Goal: Task Accomplishment & Management: Use online tool/utility

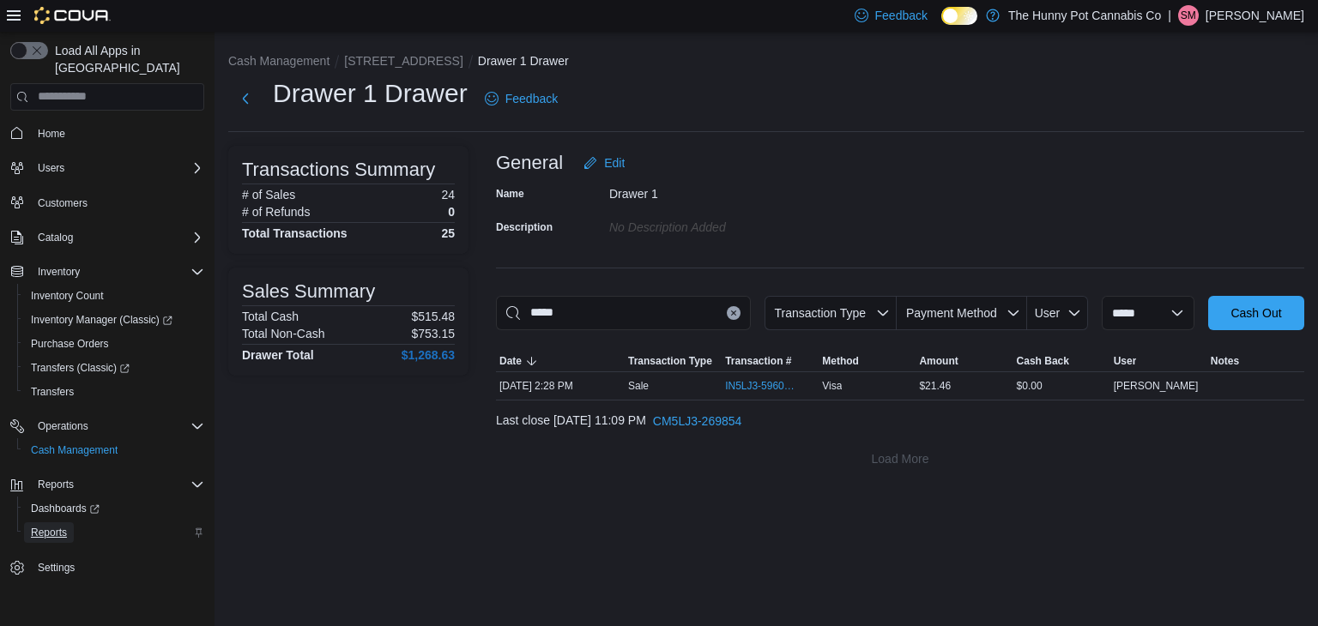
click at [56, 526] on span "Reports" at bounding box center [49, 533] width 36 height 14
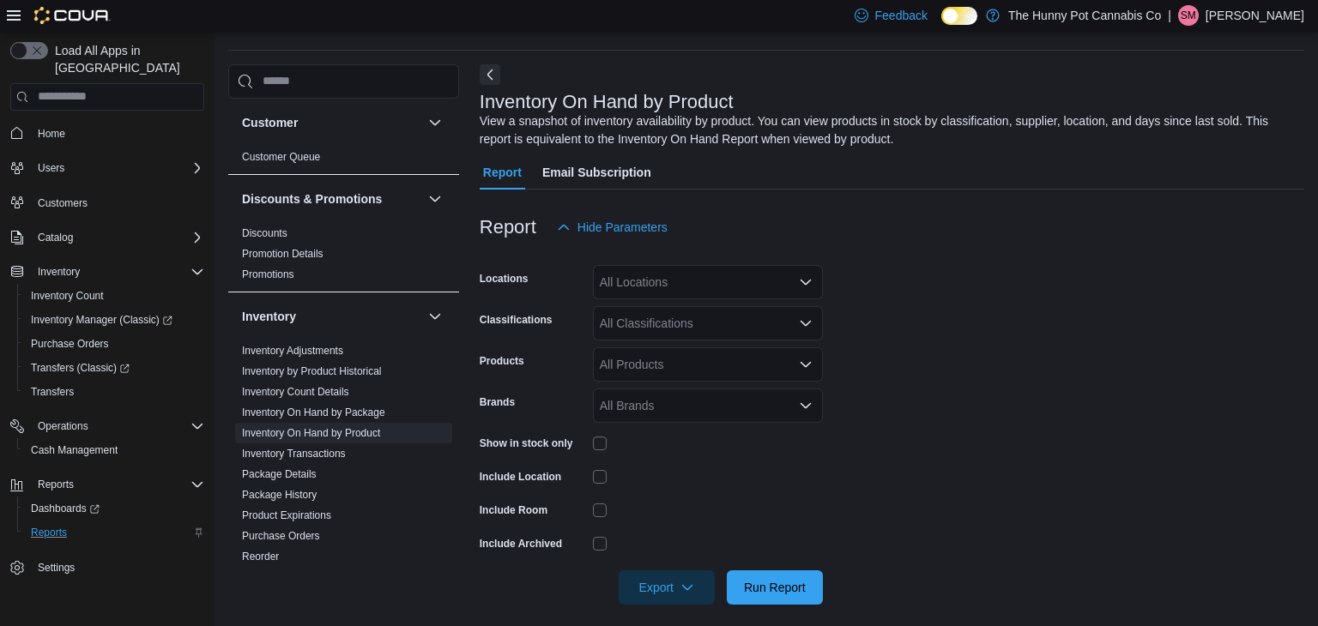
scroll to position [57, 0]
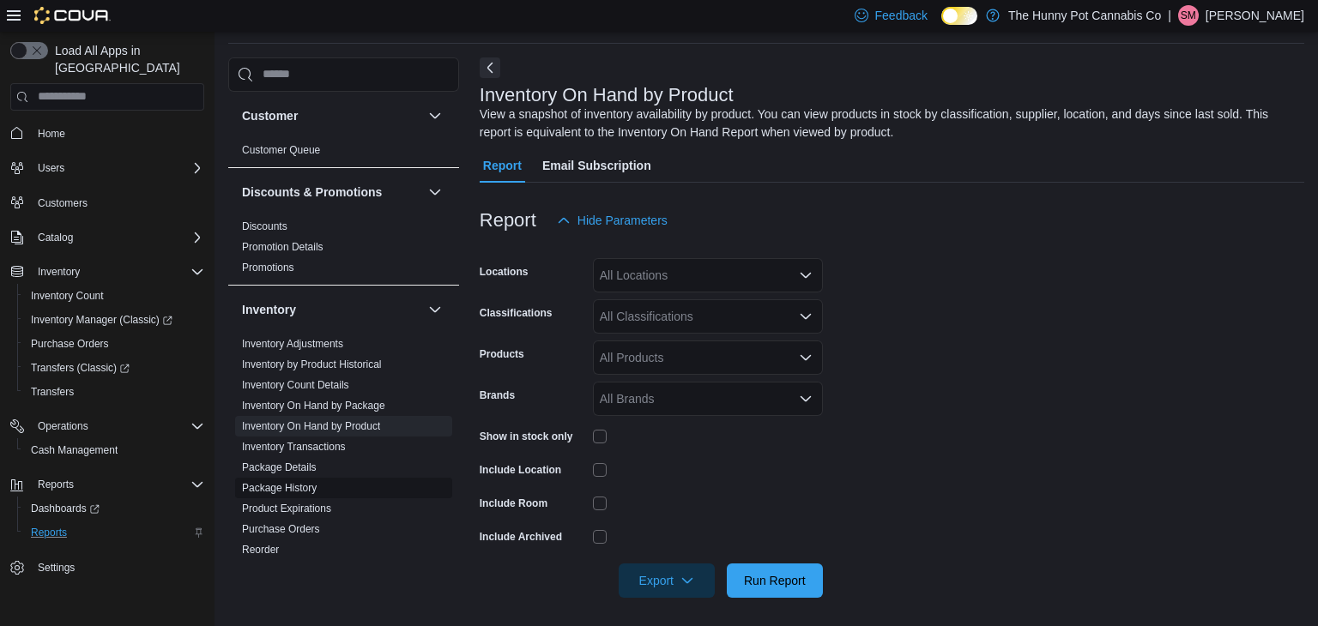
click at [286, 482] on link "Package History" at bounding box center [279, 488] width 75 height 12
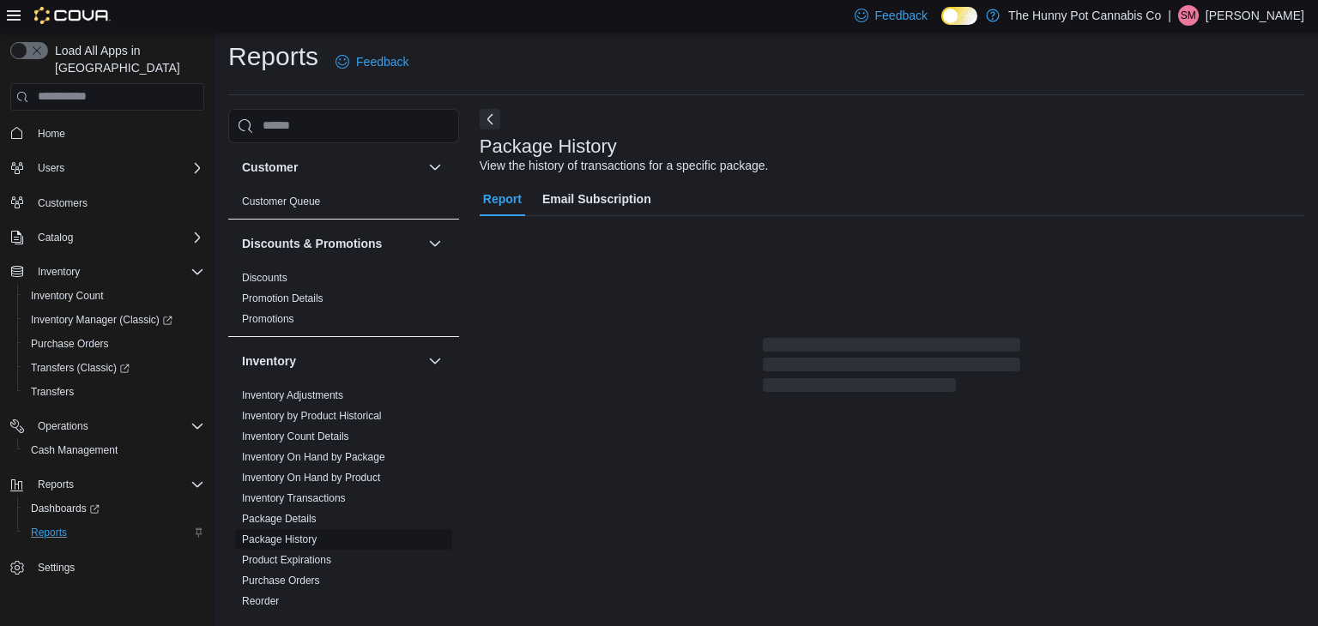
scroll to position [6, 0]
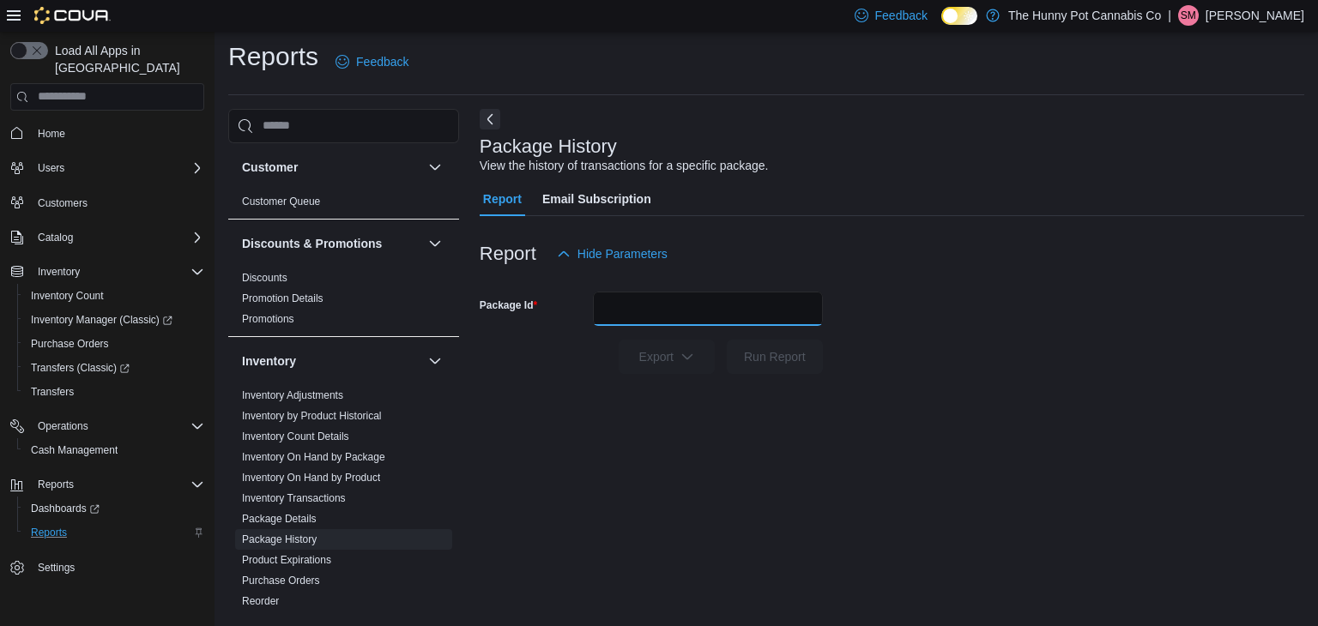
click at [672, 314] on input "Package Id" at bounding box center [708, 309] width 230 height 34
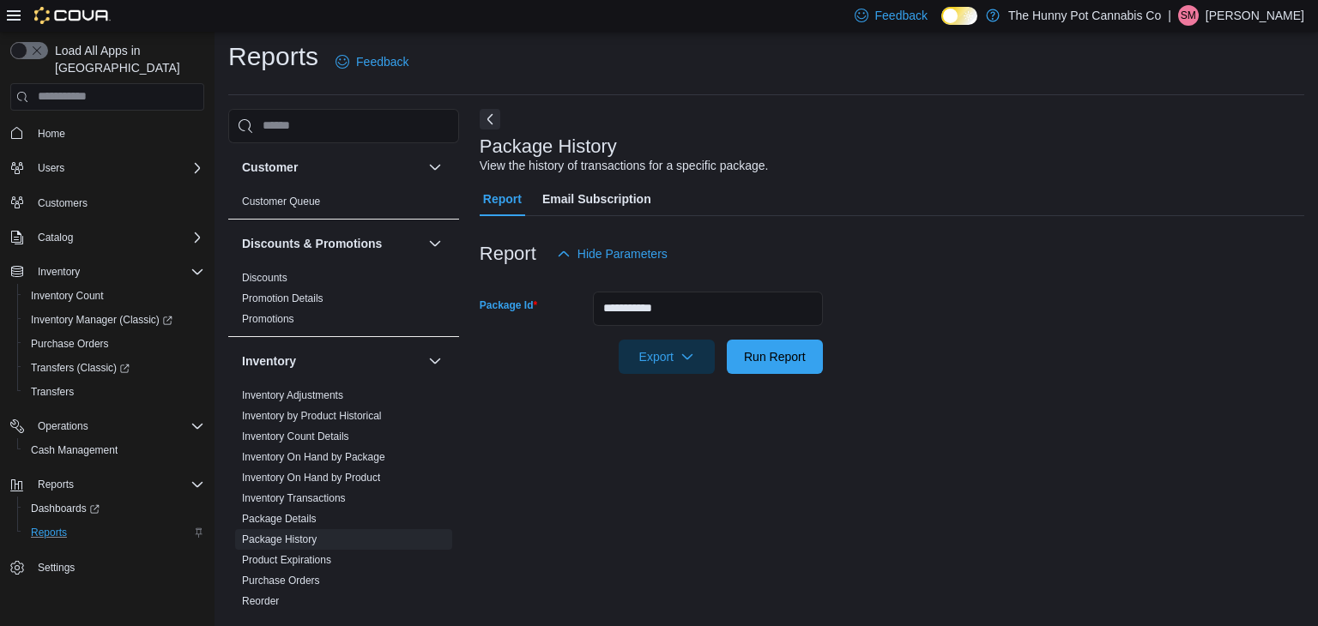
click at [798, 380] on div at bounding box center [892, 384] width 825 height 21
click at [774, 363] on span "Run Report" at bounding box center [775, 356] width 62 height 17
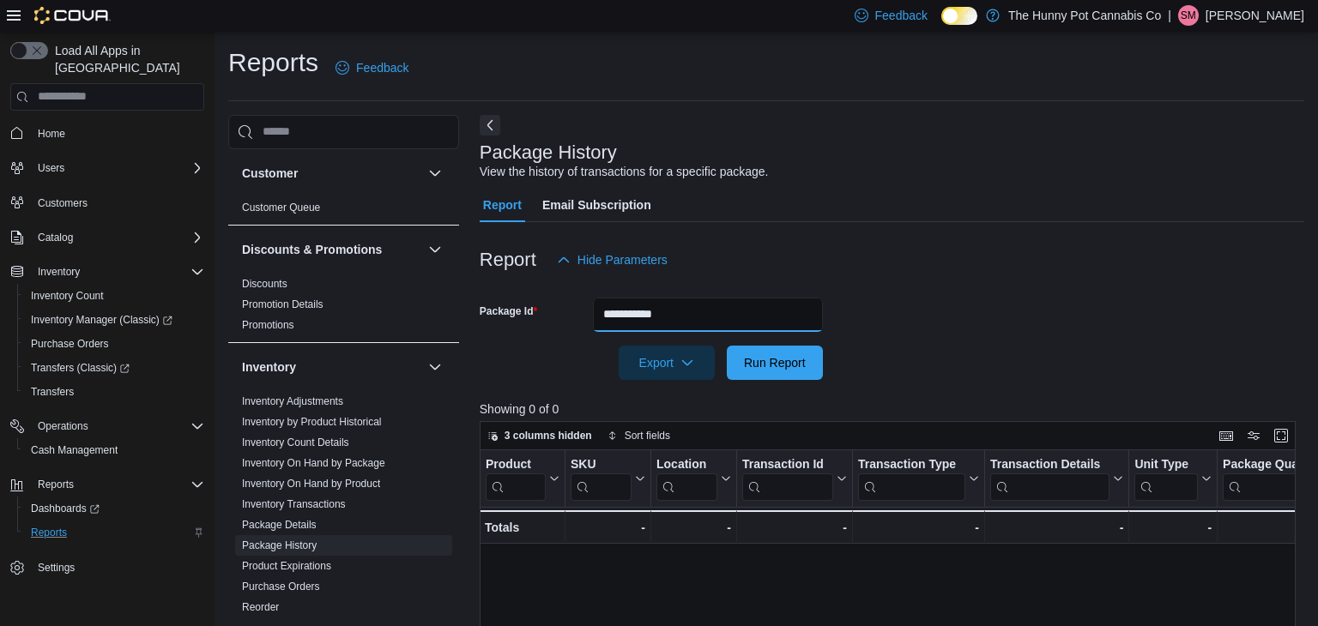
click at [709, 317] on input "**********" at bounding box center [708, 315] width 230 height 34
type input "**********"
click at [727, 346] on button "Run Report" at bounding box center [775, 363] width 96 height 34
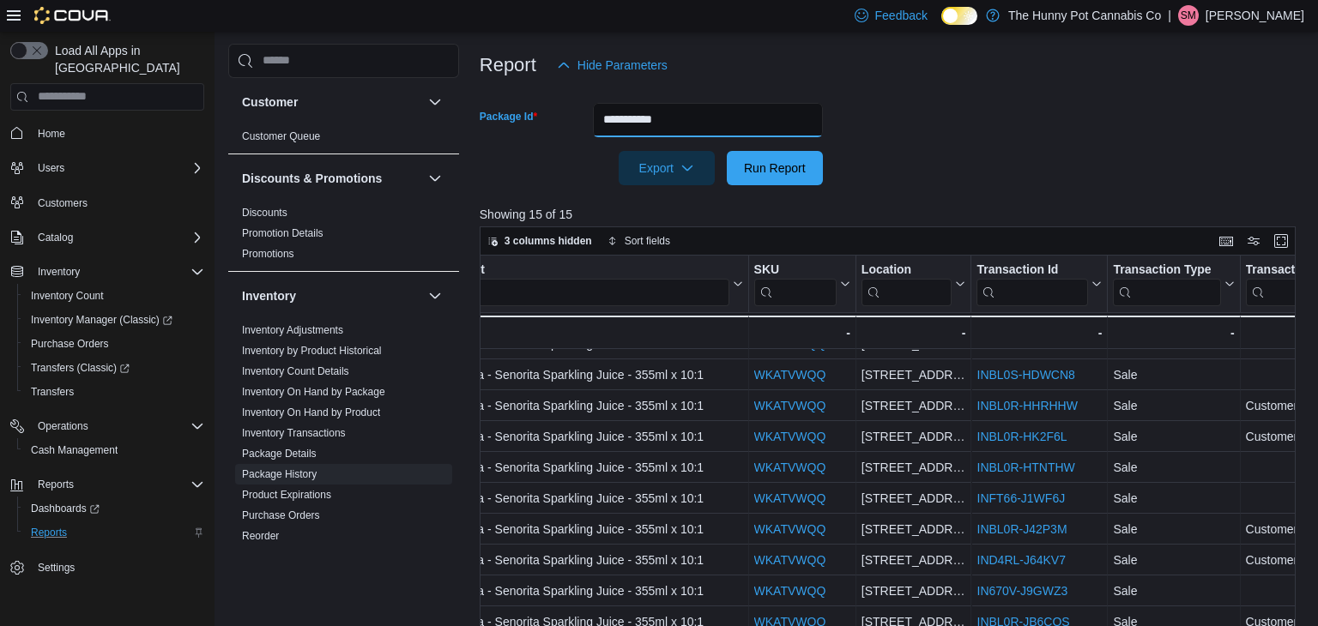
scroll to position [82, 0]
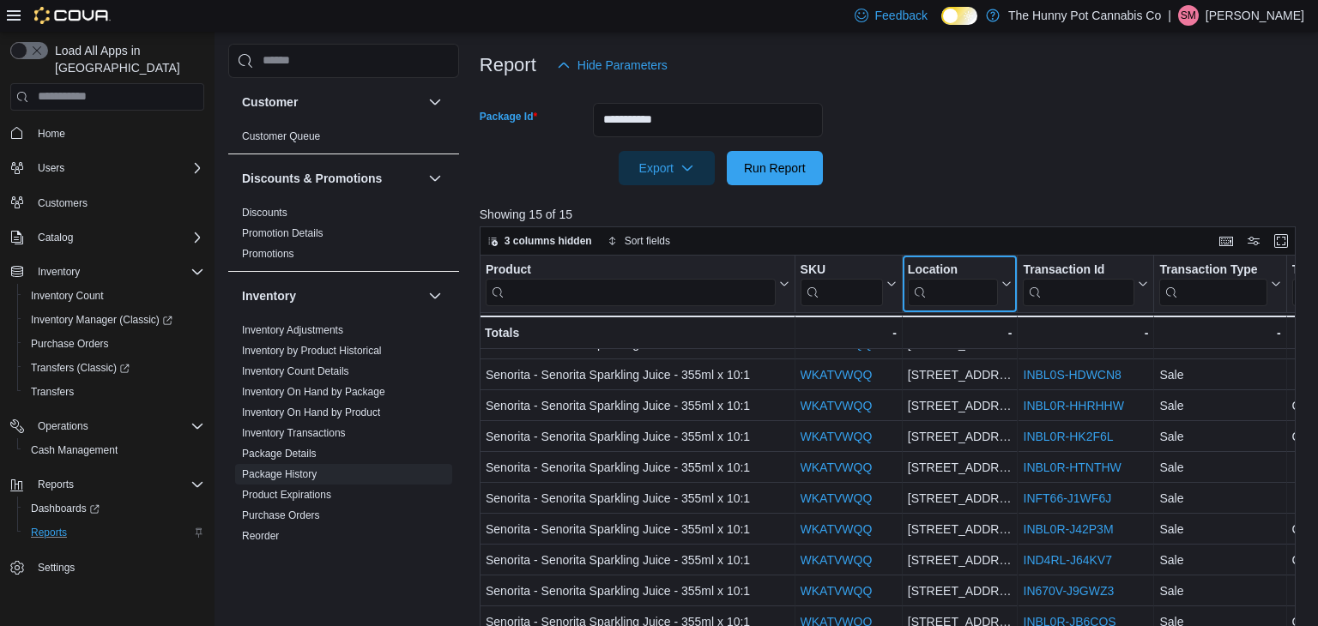
click at [965, 285] on input "search" at bounding box center [953, 291] width 91 height 27
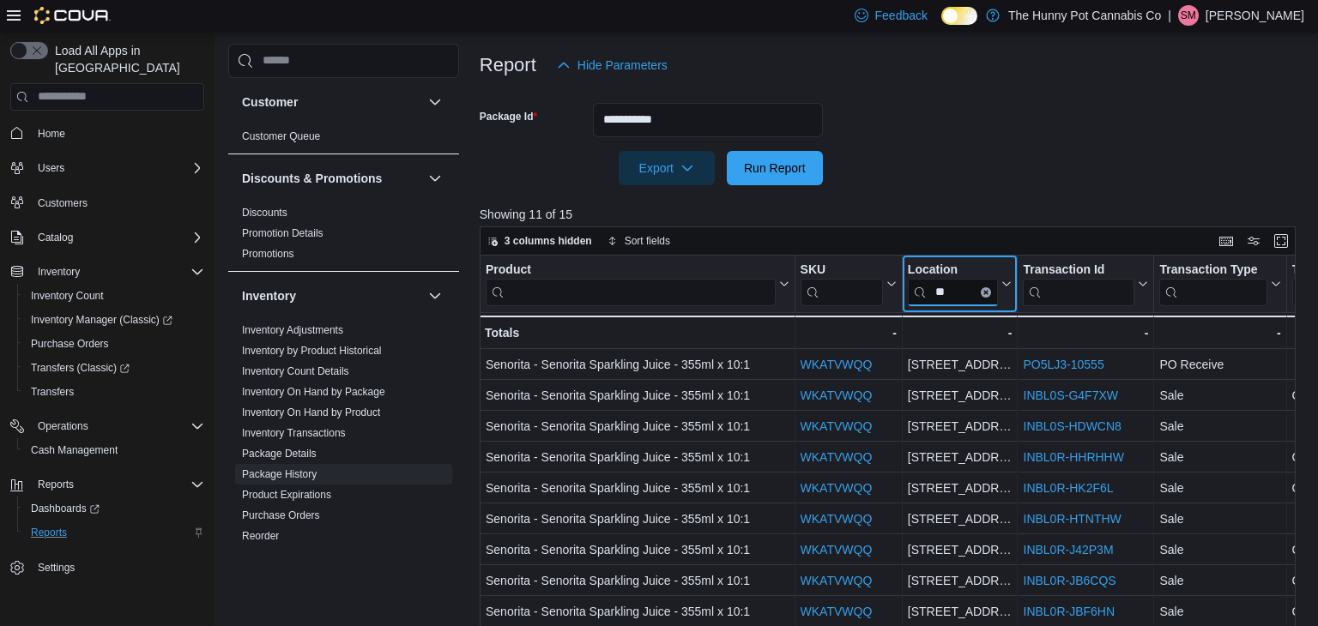
scroll to position [0, 0]
type input "***"
click at [1029, 92] on div at bounding box center [892, 92] width 825 height 21
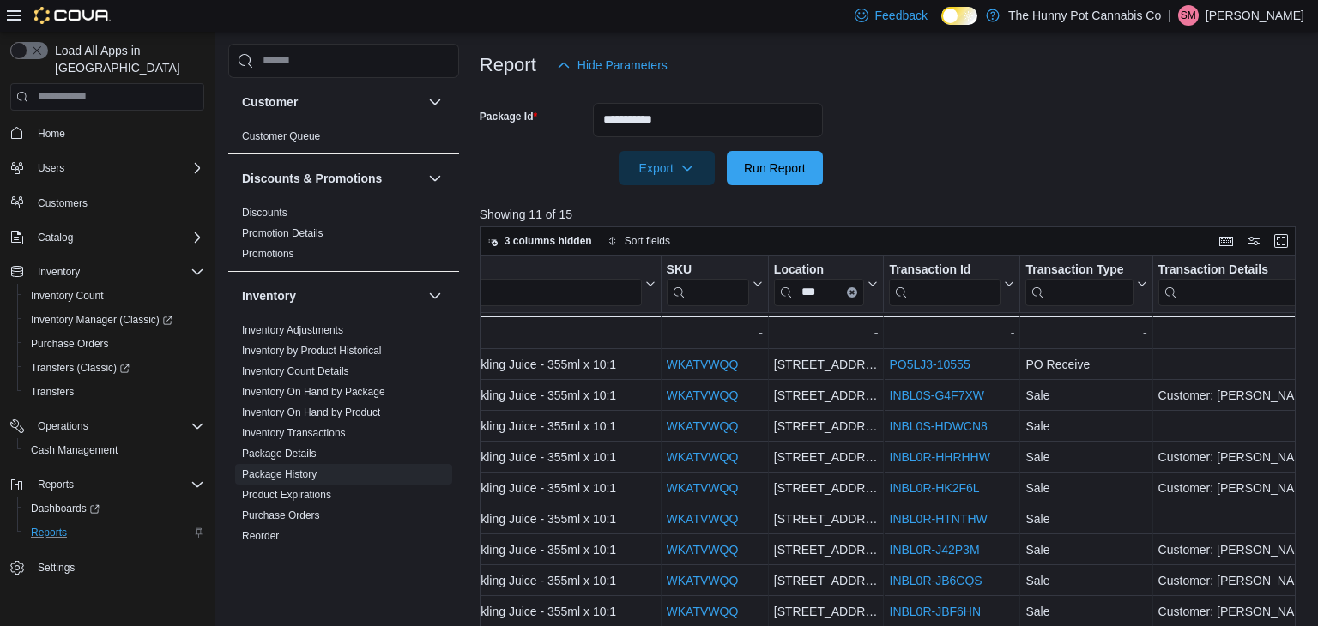
scroll to position [0, 132]
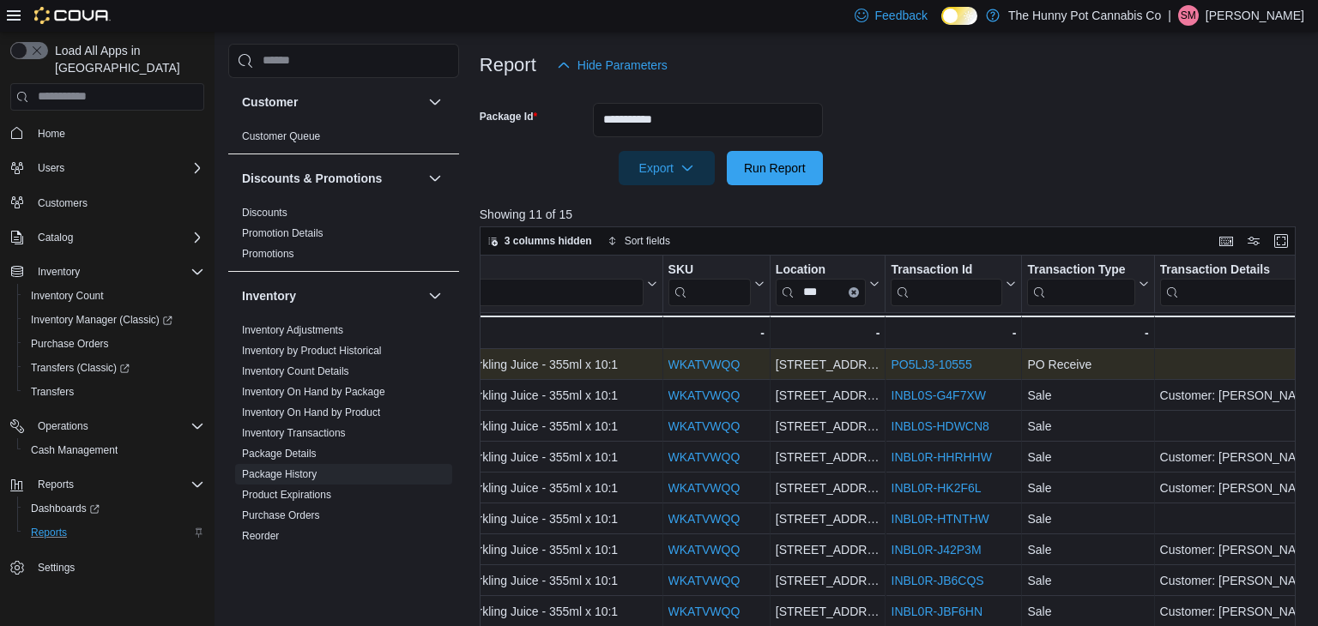
click at [917, 365] on link "PO5LJ3-10555" at bounding box center [931, 365] width 81 height 14
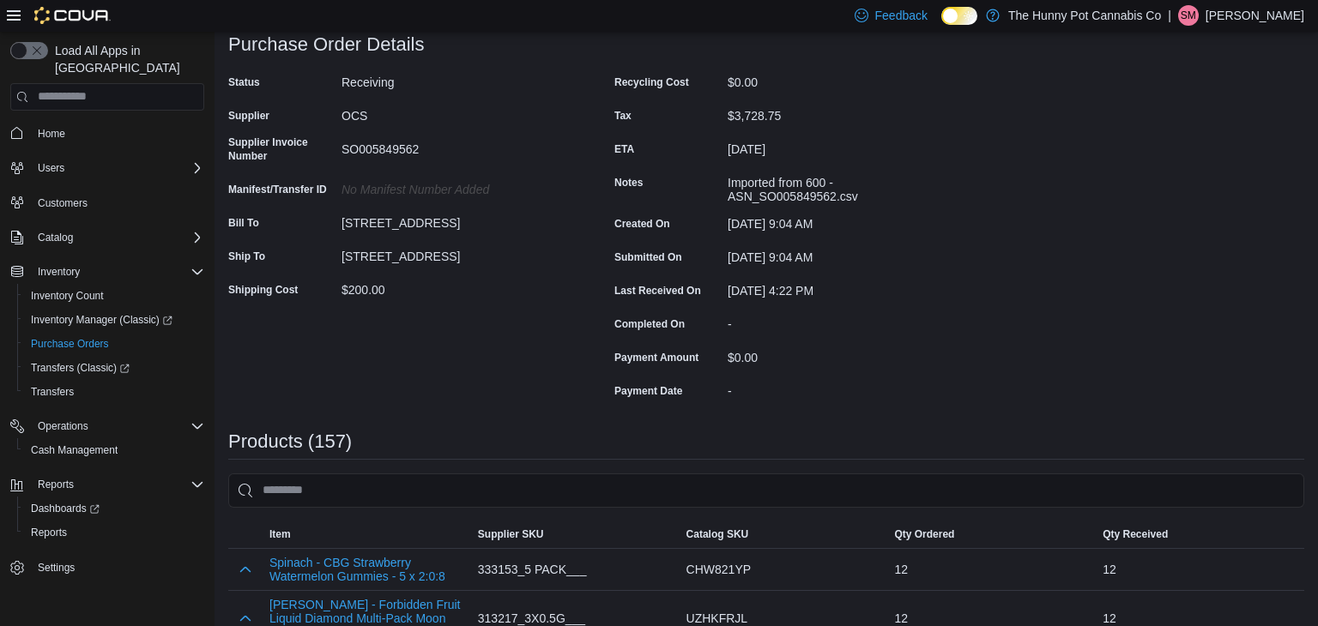
scroll to position [109, 0]
drag, startPoint x: 423, startPoint y: 150, endPoint x: 342, endPoint y: 154, distance: 80.7
click at [342, 154] on div "SO005849562" at bounding box center [457, 148] width 230 height 21
copy div "SO005849562"
